Goal: Task Accomplishment & Management: Use online tool/utility

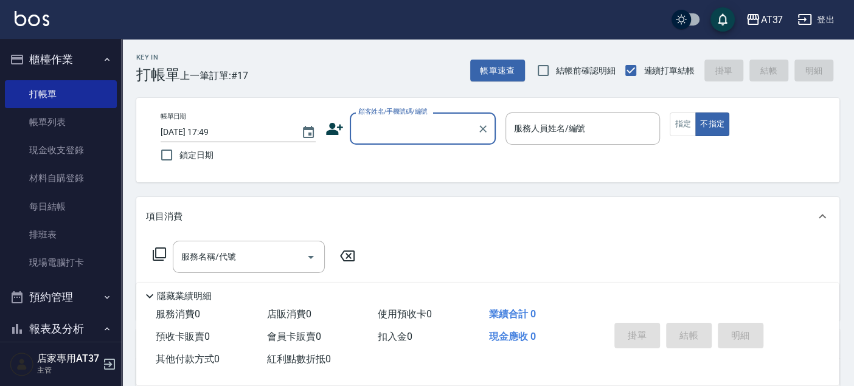
click at [474, 136] on div at bounding box center [482, 129] width 16 height 32
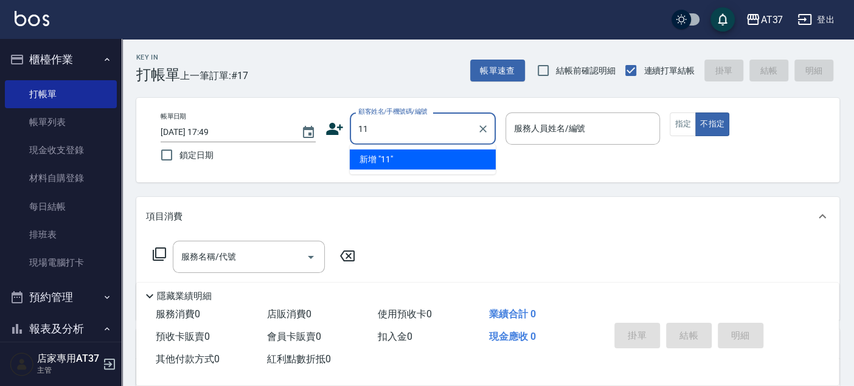
type input "1"
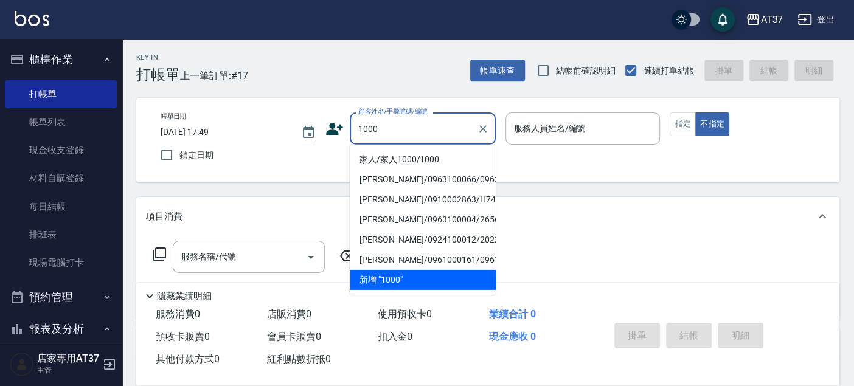
click at [436, 155] on li "家人/家人1000/1000" at bounding box center [423, 160] width 146 height 20
type input "家人/家人1000/1000"
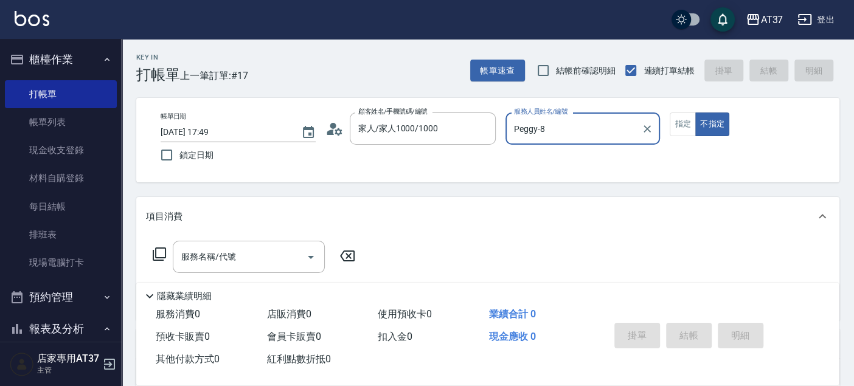
type input "Peggy-8"
drag, startPoint x: 686, startPoint y: 123, endPoint x: 670, endPoint y: 128, distance: 16.5
click at [684, 123] on button "指定" at bounding box center [683, 125] width 26 height 24
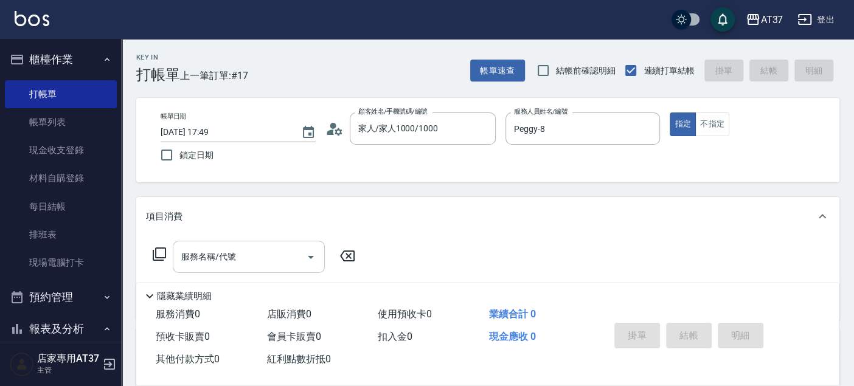
click at [223, 255] on div "服務名稱/代號 服務名稱/代號" at bounding box center [249, 257] width 152 height 32
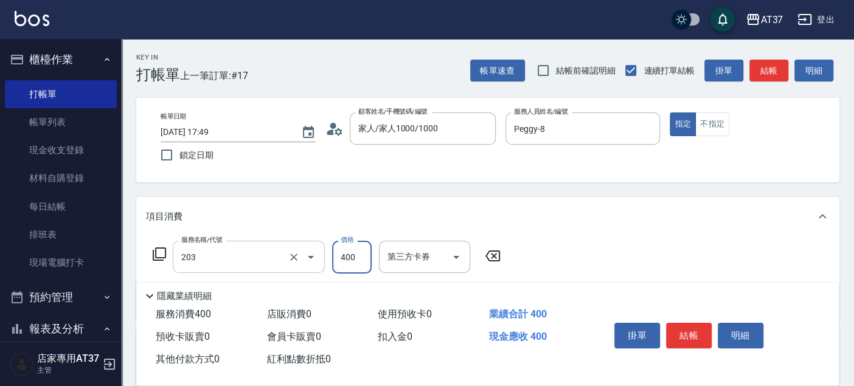
type input "B級洗+剪(203)"
click at [695, 339] on button "結帳" at bounding box center [689, 336] width 46 height 26
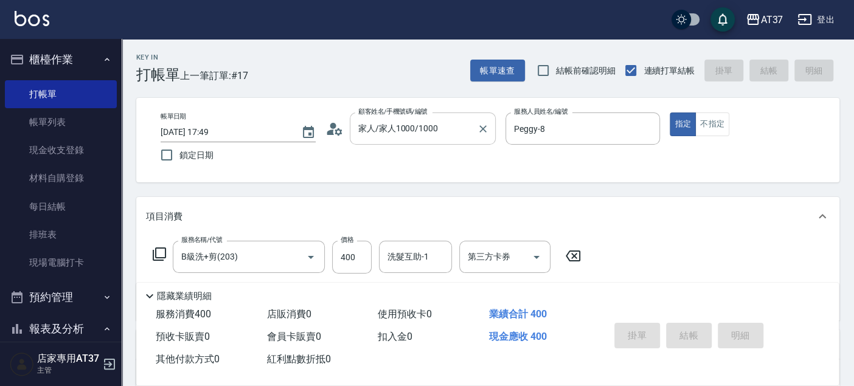
type input "[DATE] 19:26"
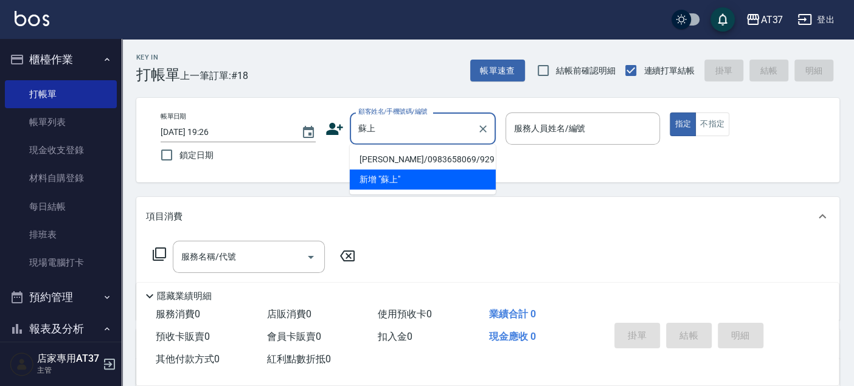
click at [417, 156] on li "[PERSON_NAME]/0983658069/929" at bounding box center [423, 160] width 146 height 20
type input "[PERSON_NAME]/0983658069/929"
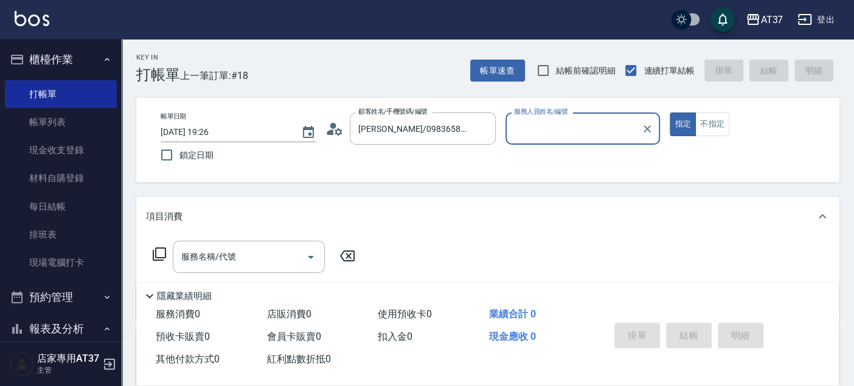
type input "Peggy-8"
click at [542, 128] on input "Peggy-8" at bounding box center [574, 128] width 126 height 21
click at [455, 156] on div "帳單日期 [DATE] 19:26 鎖定日期 顧客姓名/手機號碼/編號 [PERSON_NAME]/0983658069/929 顧客姓名/手機號碼/編號 服…" at bounding box center [488, 140] width 674 height 55
click at [240, 265] on input "服務名稱/代號" at bounding box center [239, 256] width 123 height 21
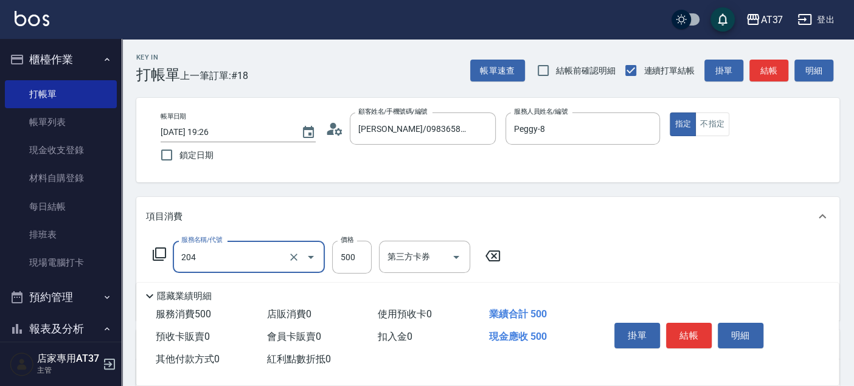
type input "A級洗+剪(204)"
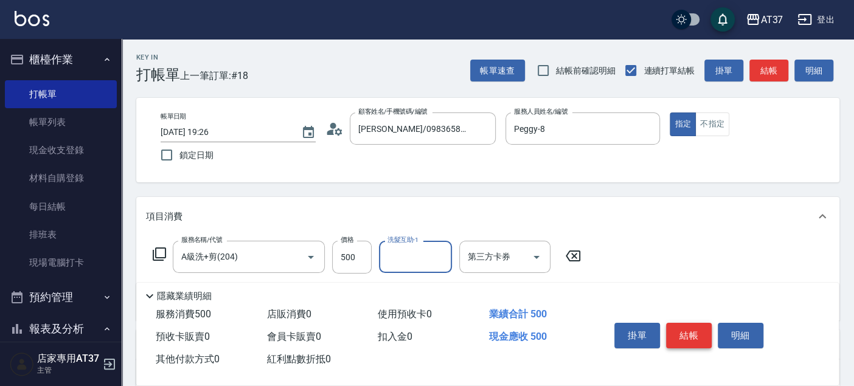
click at [701, 325] on button "結帳" at bounding box center [689, 336] width 46 height 26
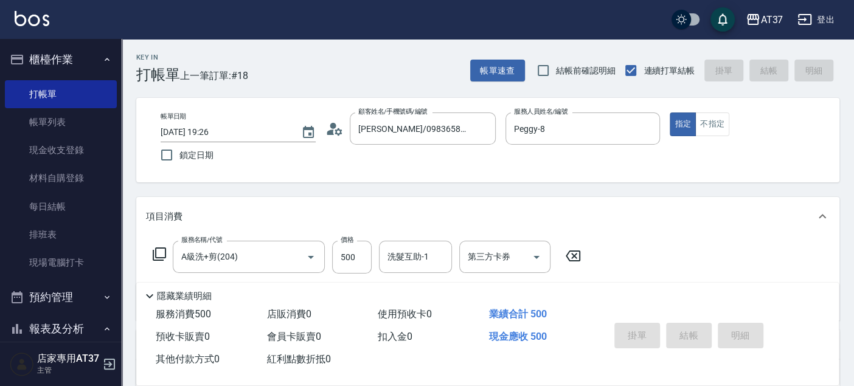
type input "[DATE] 19:27"
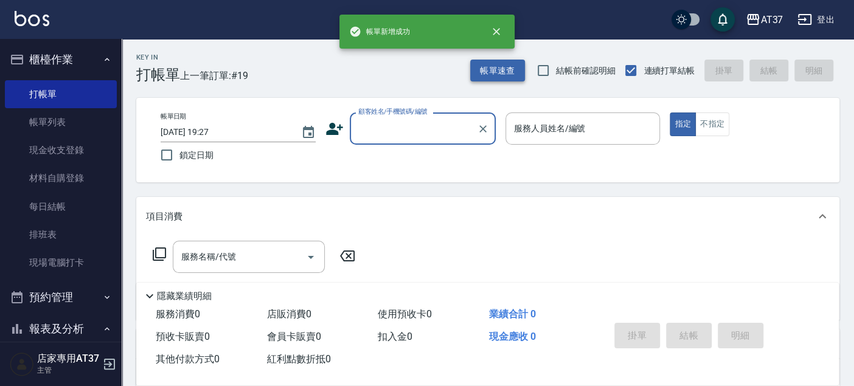
click at [488, 72] on button "帳單速查" at bounding box center [497, 71] width 55 height 23
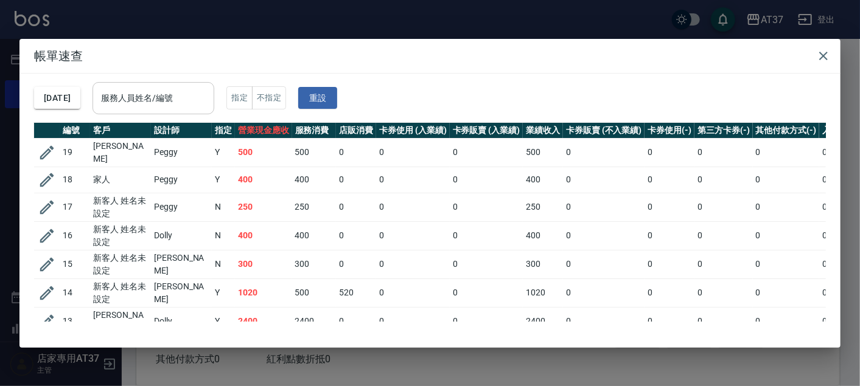
click at [196, 102] on input "服務人員姓名/編號" at bounding box center [153, 98] width 111 height 21
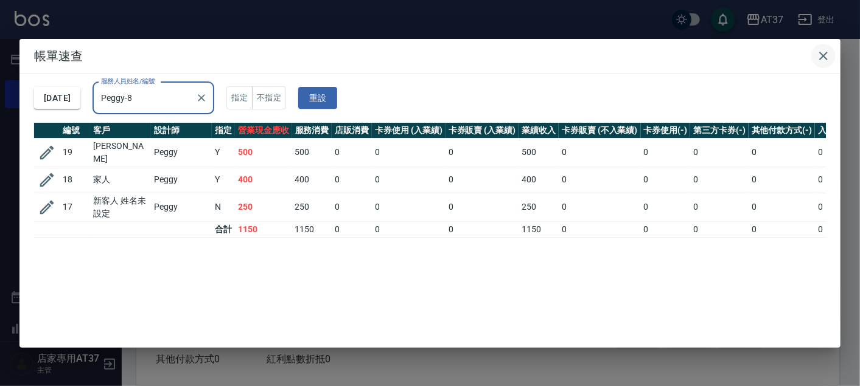
type input "Peggy-8"
click at [824, 53] on icon "button" at bounding box center [823, 56] width 15 height 15
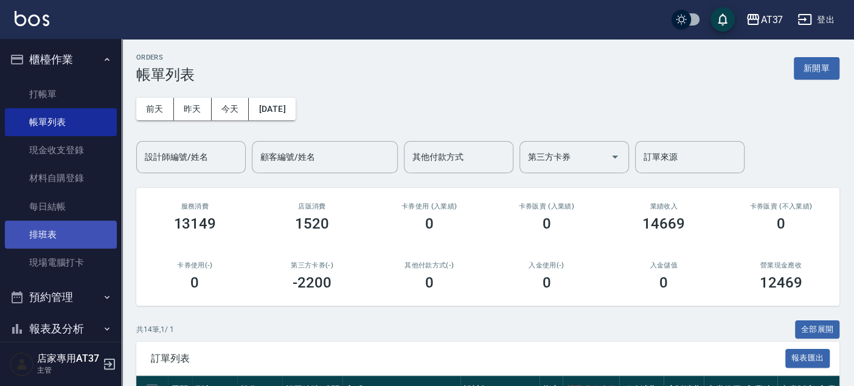
click at [85, 229] on link "排班表" at bounding box center [61, 235] width 112 height 28
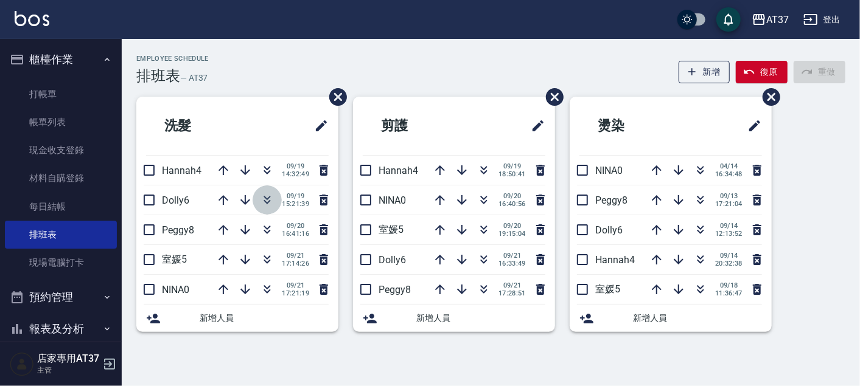
click at [264, 200] on icon "button" at bounding box center [267, 200] width 15 height 15
